Goal: Transaction & Acquisition: Purchase product/service

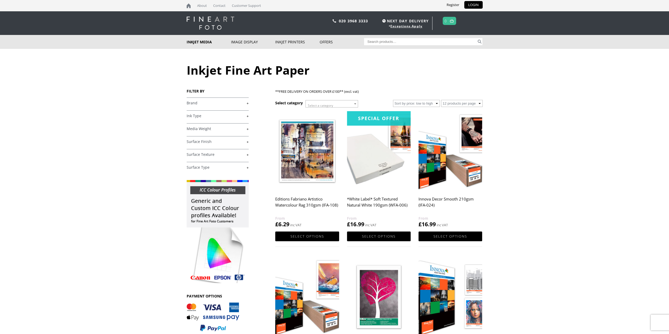
click at [242, 115] on link "+" at bounding box center [218, 116] width 62 height 5
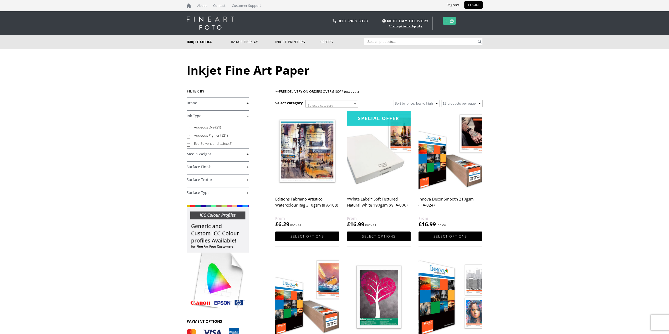
click at [225, 153] on link "+" at bounding box center [218, 154] width 62 height 5
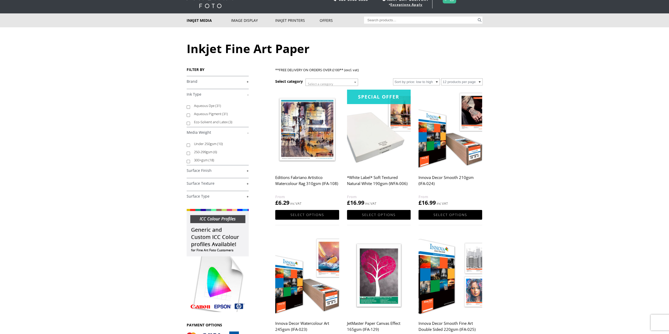
scroll to position [26, 0]
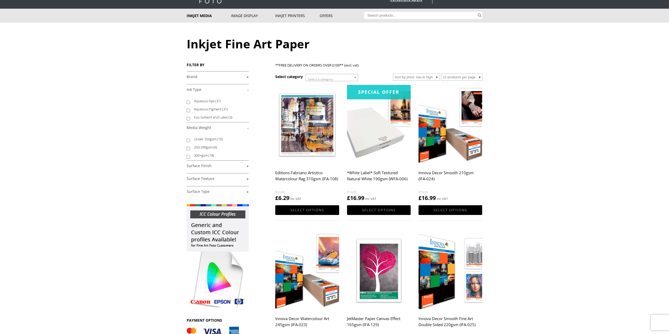
click at [227, 165] on link "+" at bounding box center [218, 166] width 62 height 5
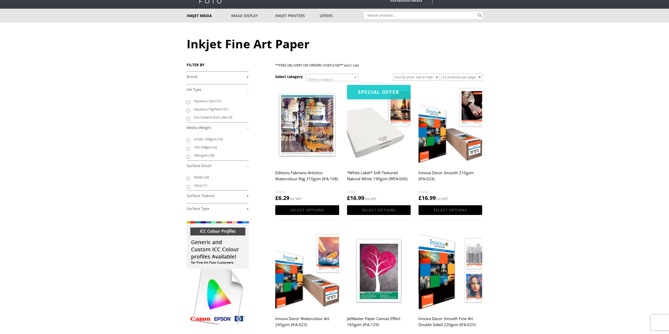
click at [232, 197] on link "+" at bounding box center [218, 196] width 62 height 5
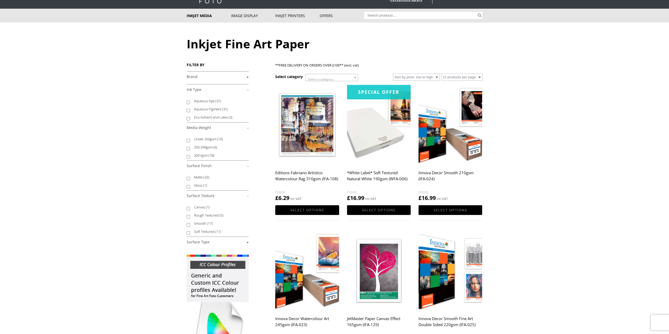
click at [233, 242] on link "+" at bounding box center [218, 242] width 62 height 5
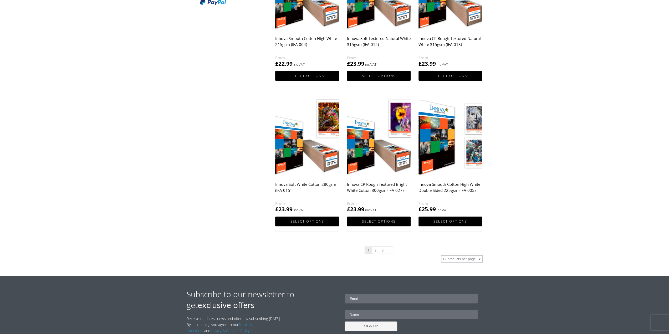
scroll to position [473, 0]
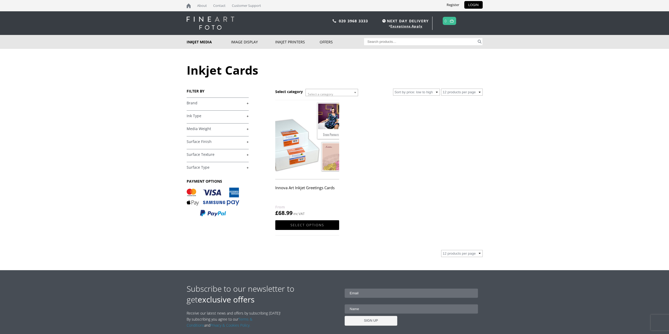
click at [299, 188] on h2 "Innova Art Inkjet Greetings Cards" at bounding box center [307, 193] width 64 height 21
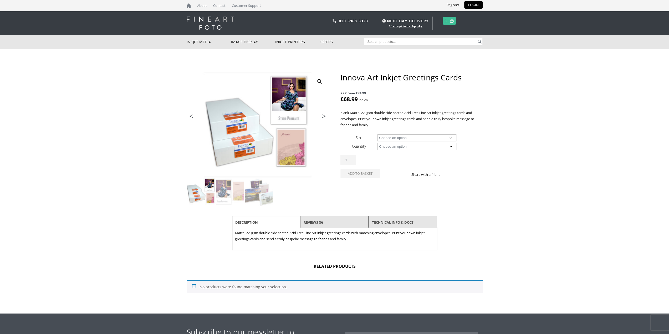
click at [448, 141] on select "Choose an option 4.5" x 5.8" (Folded Card) 5.5" x 7.4" (Folded Card)" at bounding box center [417, 137] width 79 height 7
select select "5-5-x-7-4-folded-card"
click at [378, 134] on select "Choose an option 4.5" x 5.8" (Folded Card) 5.5" x 7.4" (Folded Card)" at bounding box center [417, 137] width 79 height 7
click at [441, 146] on select "Choose an option 100 Cards and Envelopes" at bounding box center [417, 146] width 79 height 7
select select "100-cards-and-envelopes"
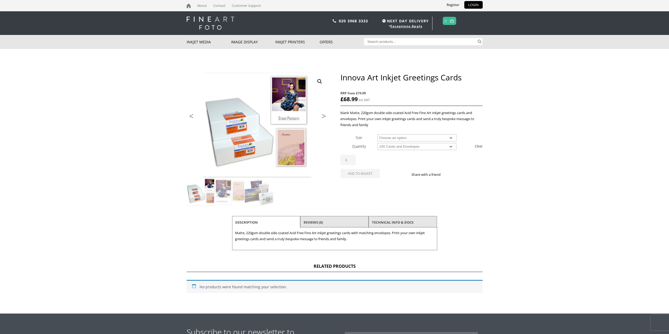
click at [378, 143] on select "Choose an option 100 Cards and Envelopes" at bounding box center [417, 146] width 79 height 7
click at [251, 194] on img at bounding box center [259, 192] width 28 height 28
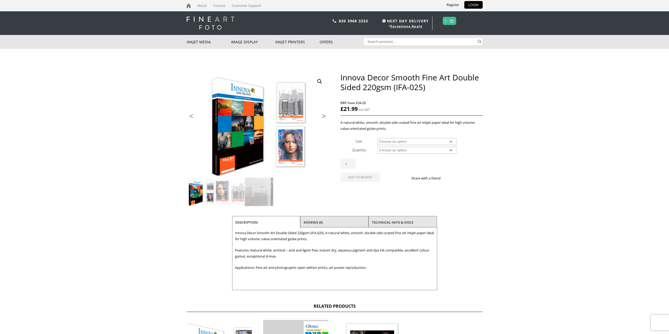
click at [423, 145] on select "Choose an option A4 Sheet A3 Sheet A3+ Sheet A2 Sheet" at bounding box center [417, 141] width 79 height 7
click at [378, 145] on select "Choose an option A4 Sheet A3 Sheet A3+ Sheet A2 Sheet" at bounding box center [417, 141] width 79 height 7
select select "a3-sheet-2"
click at [442, 154] on select "Choose an option 25 Sheets" at bounding box center [417, 150] width 79 height 7
select select "25-sheets"
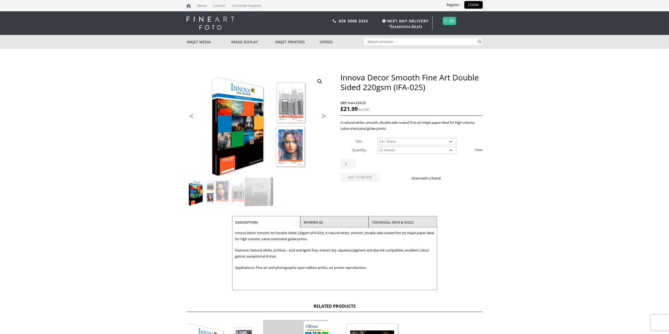
click at [378, 154] on select "Choose an option 25 Sheets" at bounding box center [417, 150] width 79 height 7
click at [420, 142] on select "Choose an option A4 Sheet A3 Sheet A3+ Sheet A2 Sheet" at bounding box center [417, 141] width 79 height 7
click at [378, 138] on select "Choose an option A4 Sheet A3 Sheet A3+ Sheet A2 Sheet" at bounding box center [417, 141] width 79 height 7
click at [443, 144] on select "Choose an option A4 Sheet A3 Sheet A3+ Sheet A2 Sheet" at bounding box center [417, 141] width 79 height 7
click at [378, 138] on select "Choose an option A4 Sheet A3 Sheet A3+ Sheet A2 Sheet" at bounding box center [417, 141] width 79 height 7
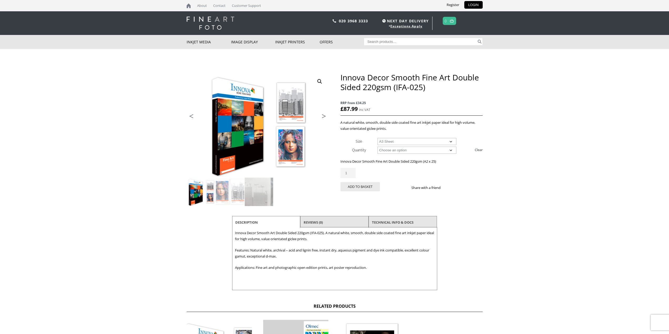
select select "a3-sheet"
click at [535, 133] on body "NEXT DAY DELIVERY * Exceptions Apply About Contact Customer Support Register LO…" at bounding box center [334, 167] width 669 height 334
click at [256, 193] on img at bounding box center [259, 192] width 28 height 28
